Goal: Check status: Check status

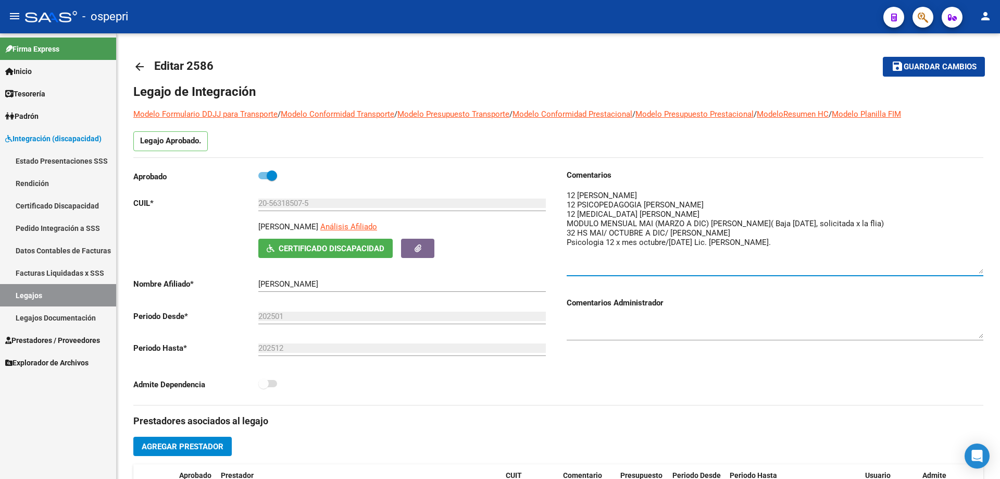
scroll to position [63, 0]
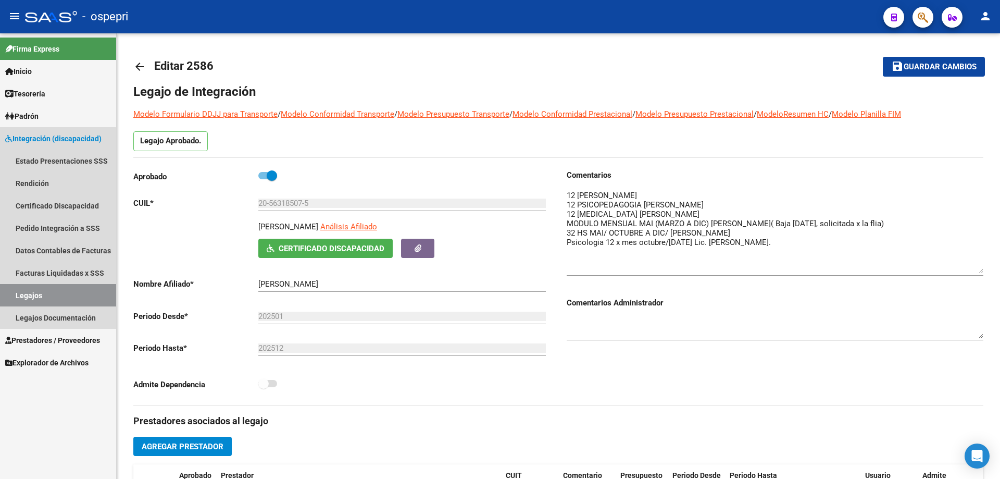
click at [31, 295] on link "Legajos" at bounding box center [58, 295] width 116 height 22
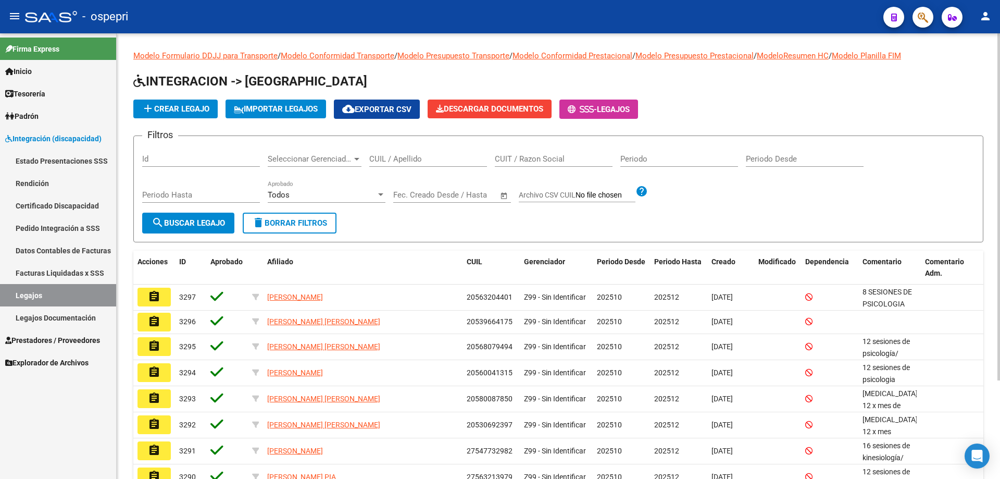
click at [402, 159] on input "CUIL / Apellido" at bounding box center [428, 158] width 118 height 9
paste input "52314274"
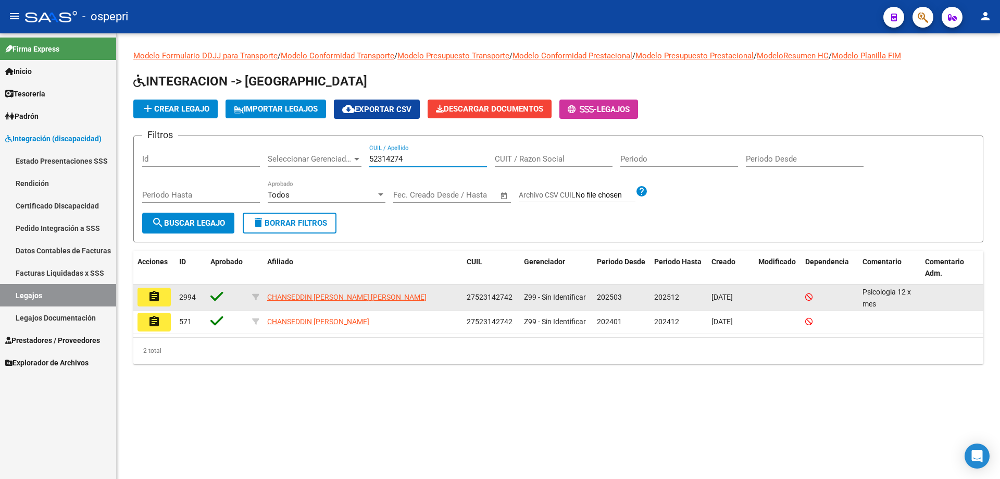
type input "52314274"
click at [165, 297] on button "assignment" at bounding box center [154, 297] width 33 height 19
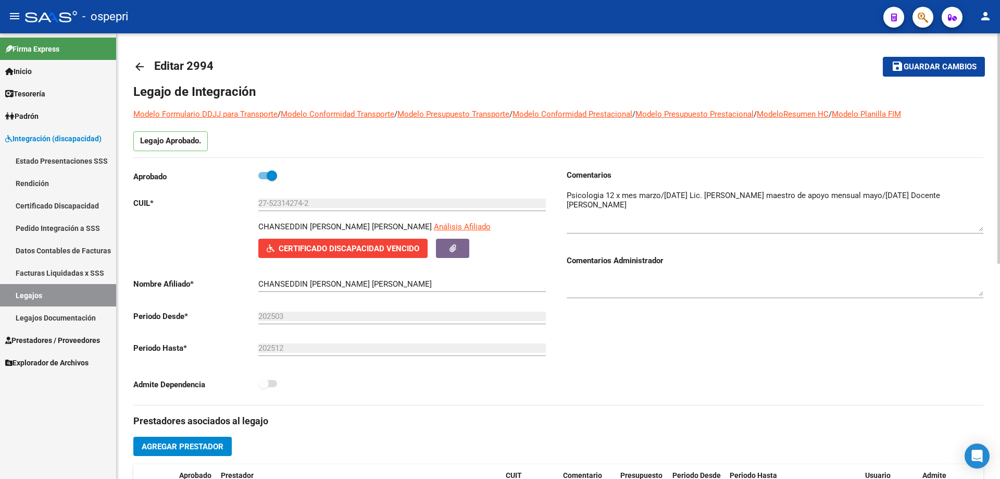
drag, startPoint x: 982, startPoint y: 205, endPoint x: 982, endPoint y: 226, distance: 20.8
click at [982, 226] on textarea at bounding box center [775, 211] width 417 height 42
